Goal: Use online tool/utility: Utilize a website feature to perform a specific function

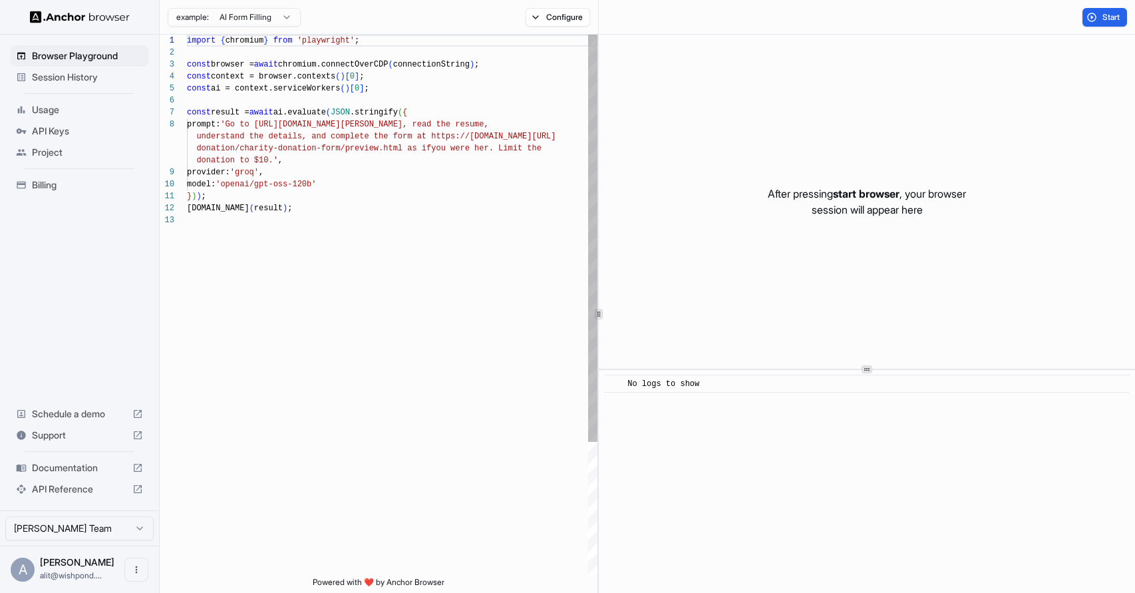
scroll to position [84, 0]
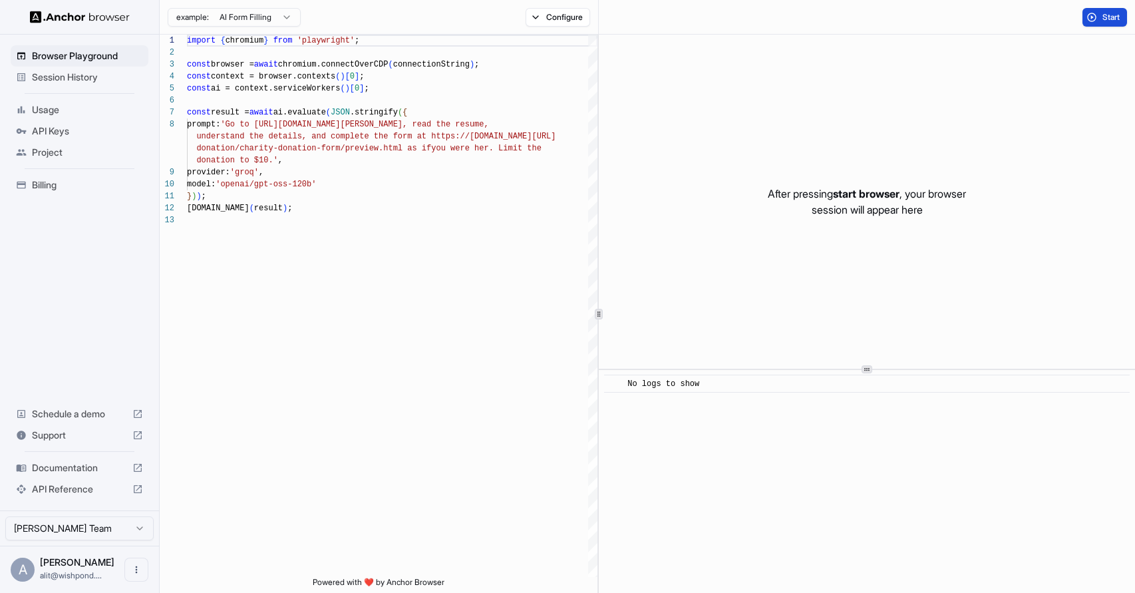
click at [1105, 14] on span "Start" at bounding box center [1111, 17] width 19 height 11
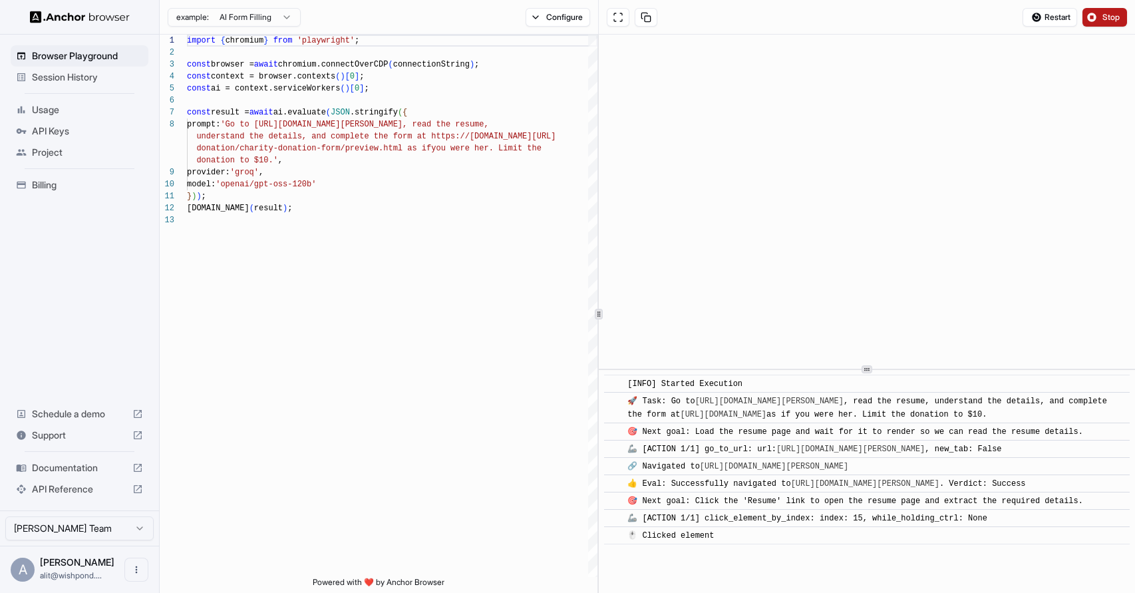
scroll to position [49, 0]
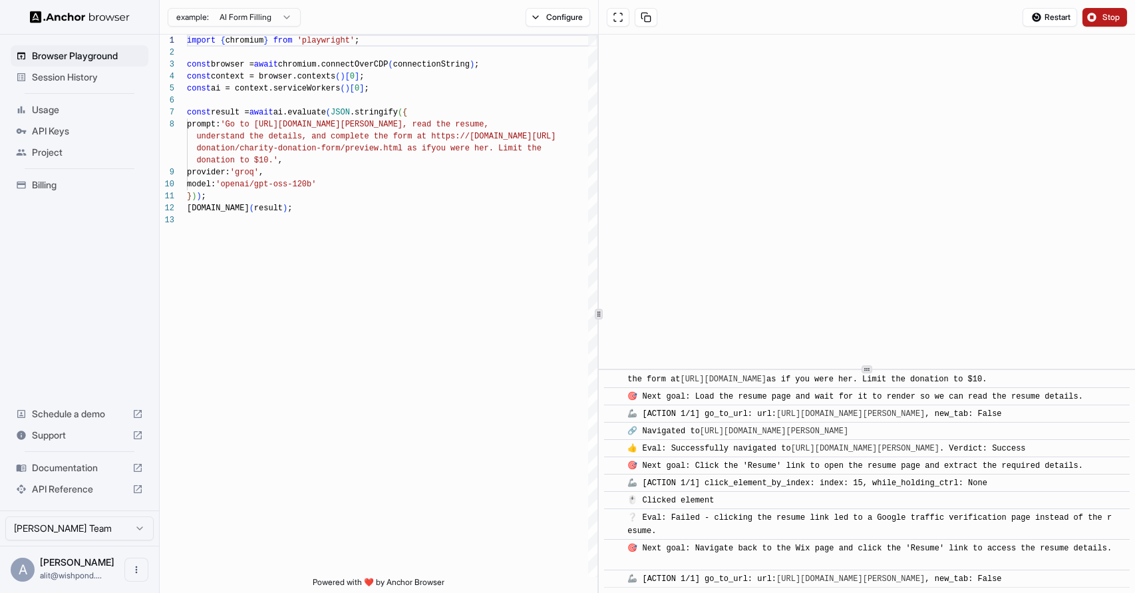
click at [1104, 15] on span "Stop" at bounding box center [1111, 17] width 19 height 11
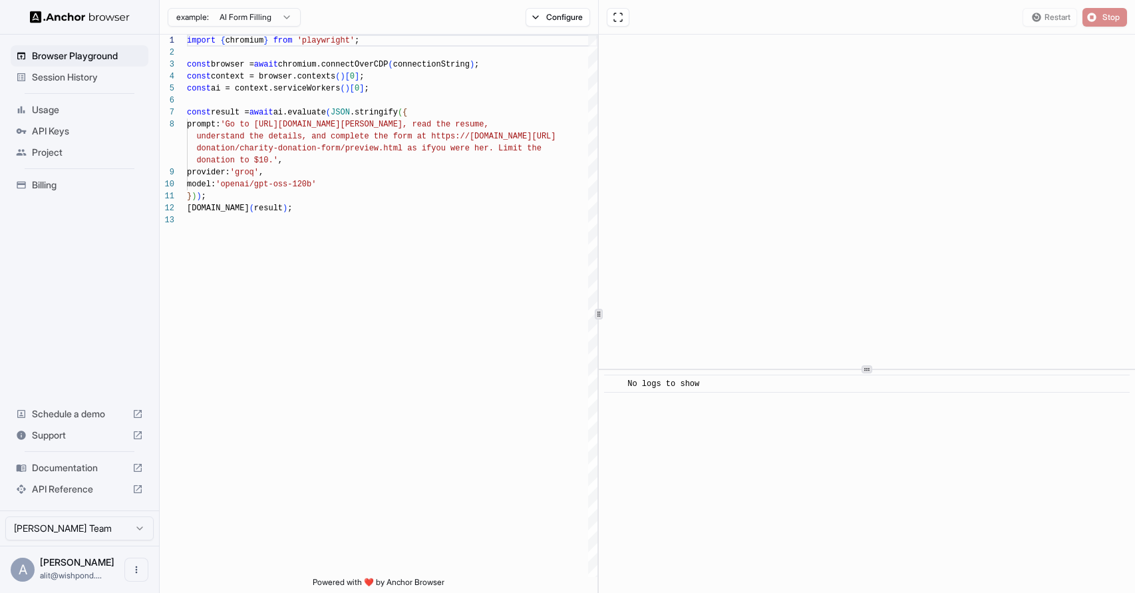
scroll to position [0, 0]
